Goal: Information Seeking & Learning: Learn about a topic

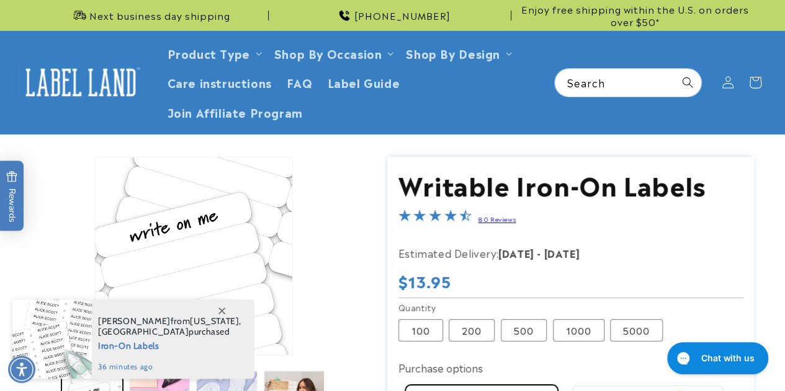
click at [224, 309] on icon at bounding box center [221, 311] width 7 height 7
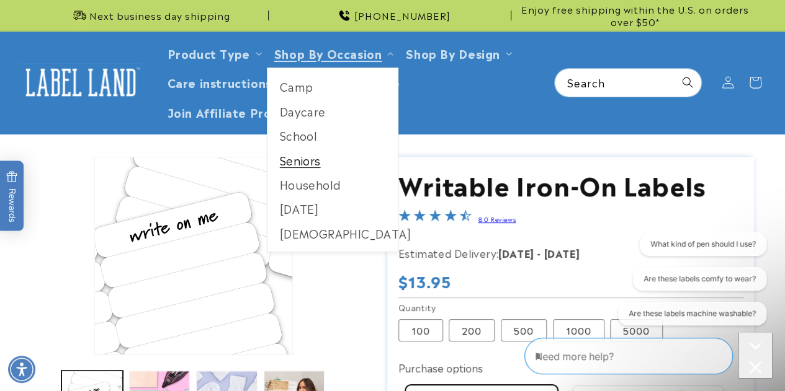
click at [308, 152] on link "Seniors" at bounding box center [332, 160] width 131 height 24
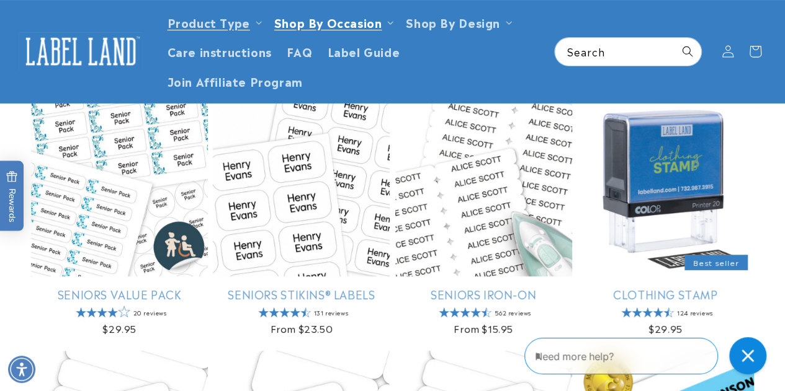
scroll to position [148, 0]
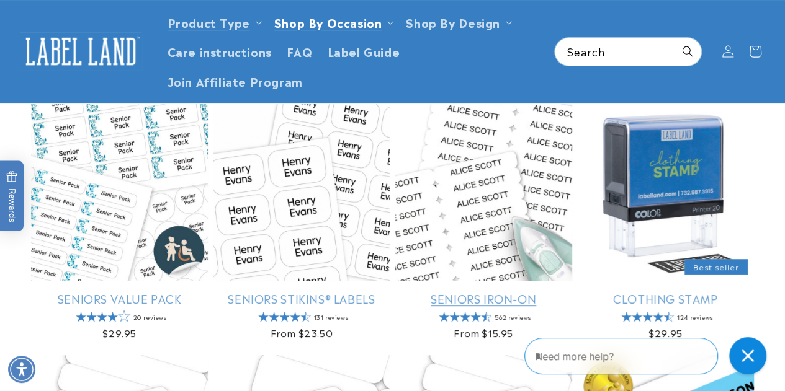
click at [449, 291] on link "Seniors Iron-On" at bounding box center [483, 298] width 177 height 14
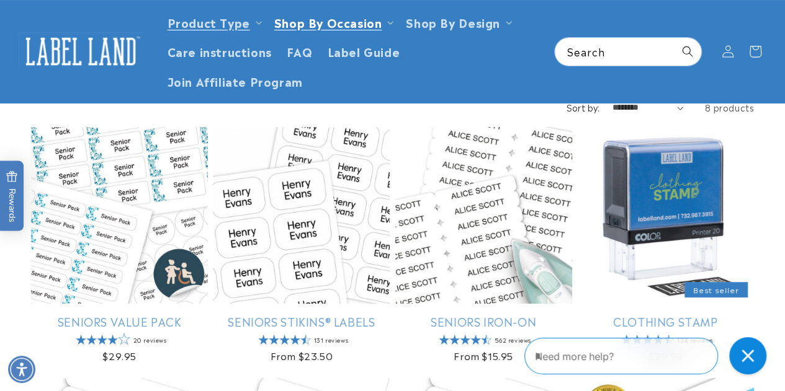
scroll to position [123, 0]
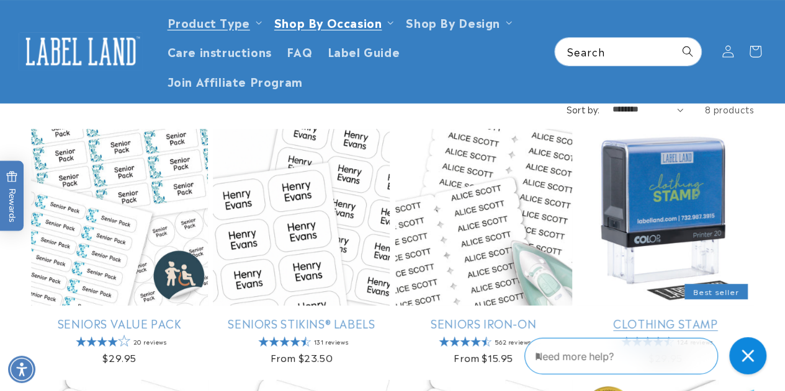
click at [642, 316] on link "Clothing Stamp" at bounding box center [665, 323] width 177 height 14
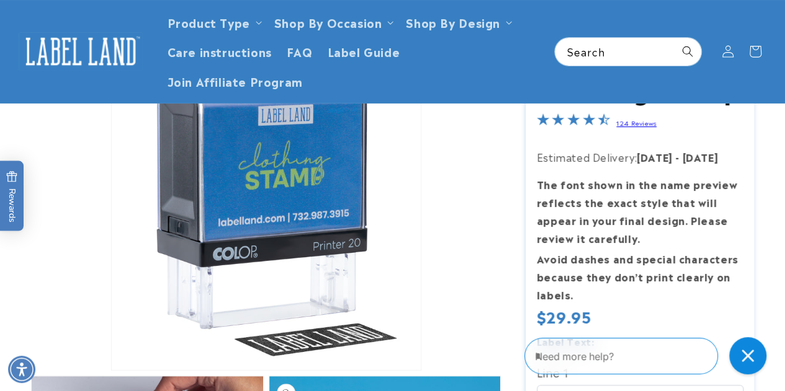
scroll to position [48, 0]
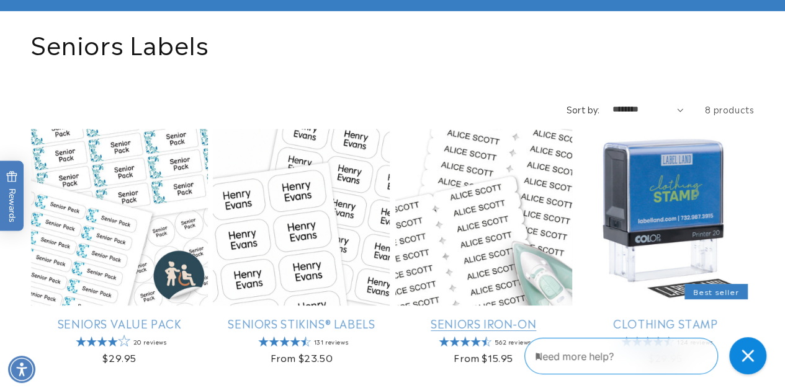
click at [501, 316] on link "Seniors Iron-On" at bounding box center [483, 323] width 177 height 14
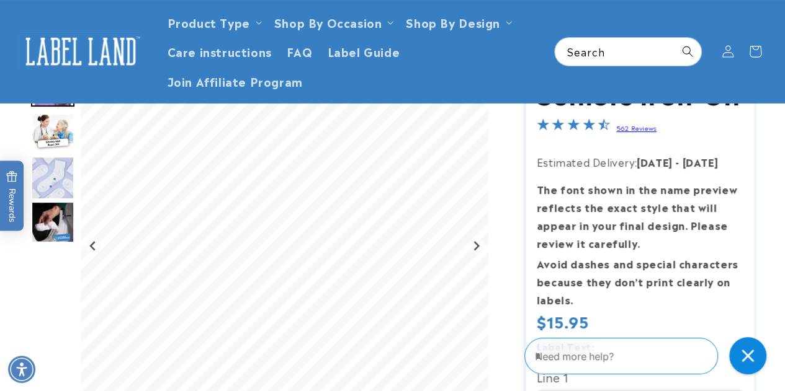
scroll to position [84, 0]
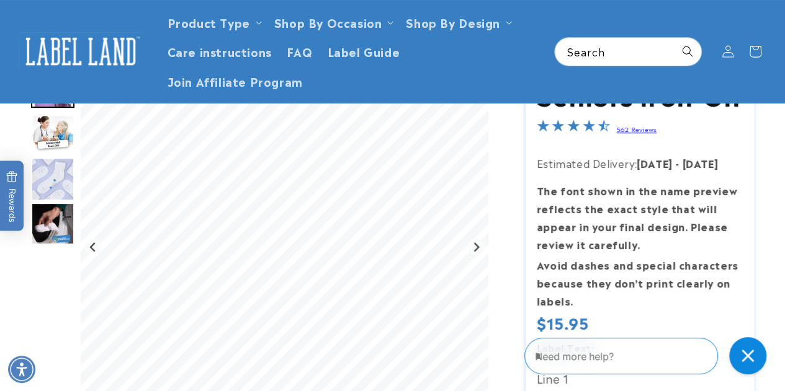
click at [56, 138] on img "Go to slide 2" at bounding box center [52, 134] width 43 height 38
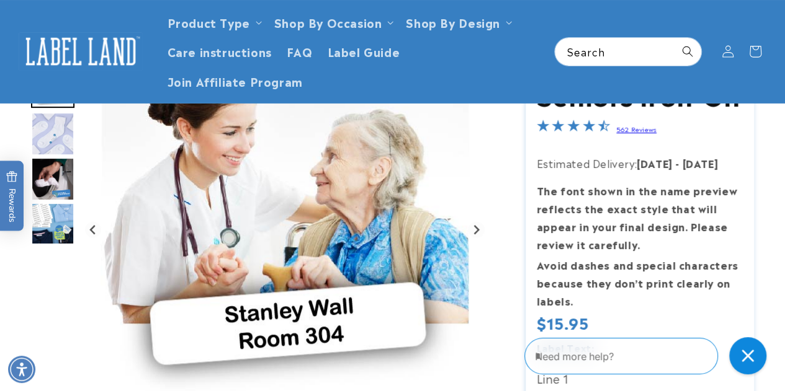
click at [50, 140] on img "Go to slide 3" at bounding box center [52, 133] width 43 height 43
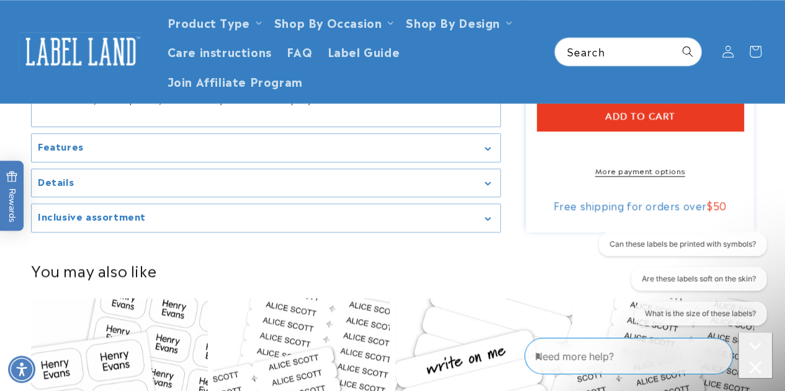
scroll to position [685, 0]
click at [365, 163] on summary "Features" at bounding box center [266, 149] width 468 height 28
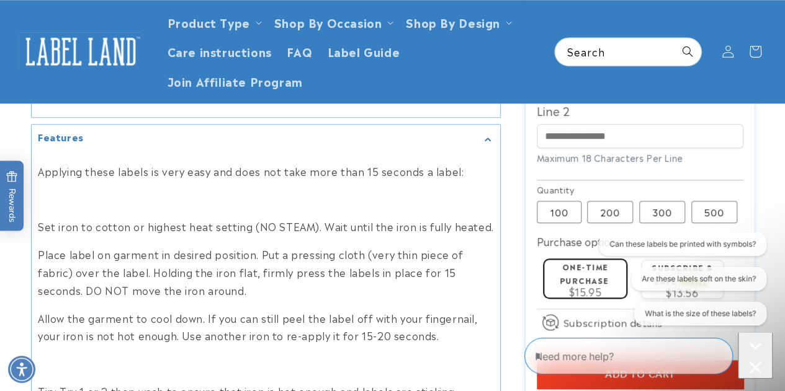
scroll to position [579, 0]
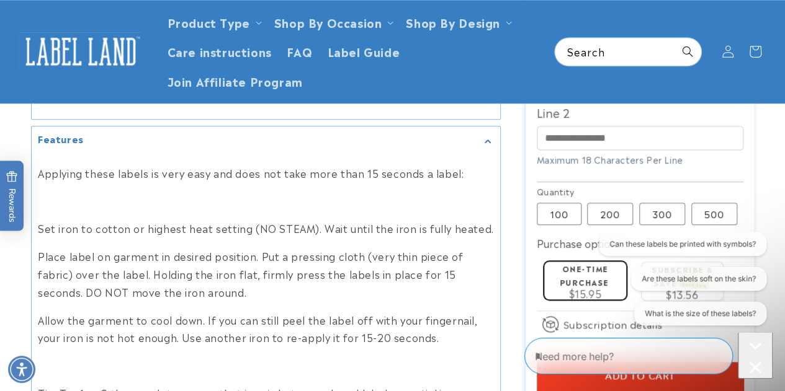
click at [489, 140] on icon "Gallery Viewer" at bounding box center [487, 142] width 6 height 4
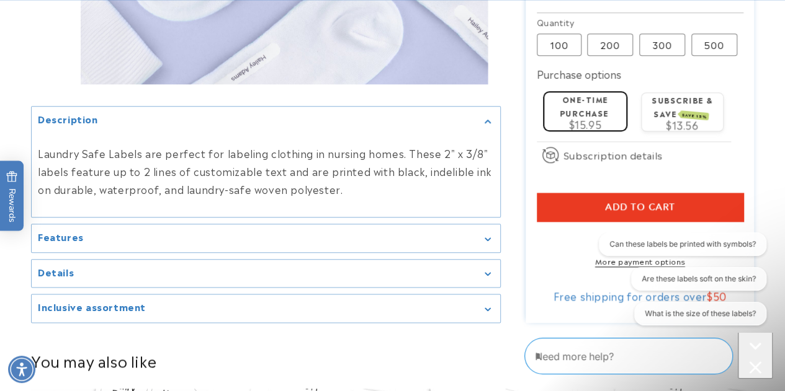
scroll to position [595, 0]
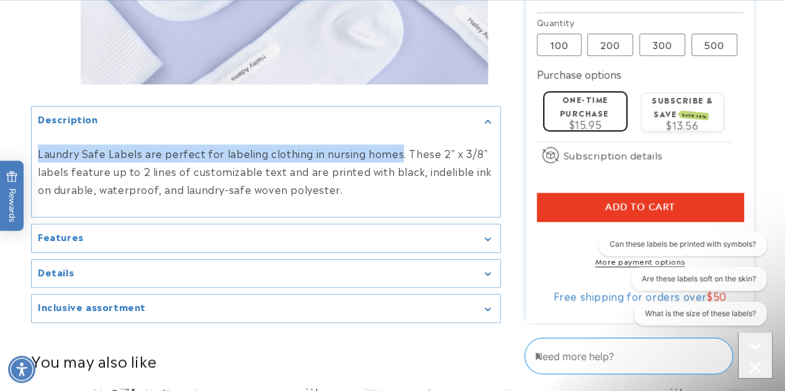
drag, startPoint x: 36, startPoint y: 164, endPoint x: 394, endPoint y: 159, distance: 358.5
click at [394, 159] on div "Laundry Safe Labels are perfect for labeling clothing in nursing homes. These 2…" at bounding box center [266, 171] width 468 height 73
copy p "Laundry Safe Labels are perfect for labeling clothing in nursing homes"
